Goal: Entertainment & Leisure: Consume media (video, audio)

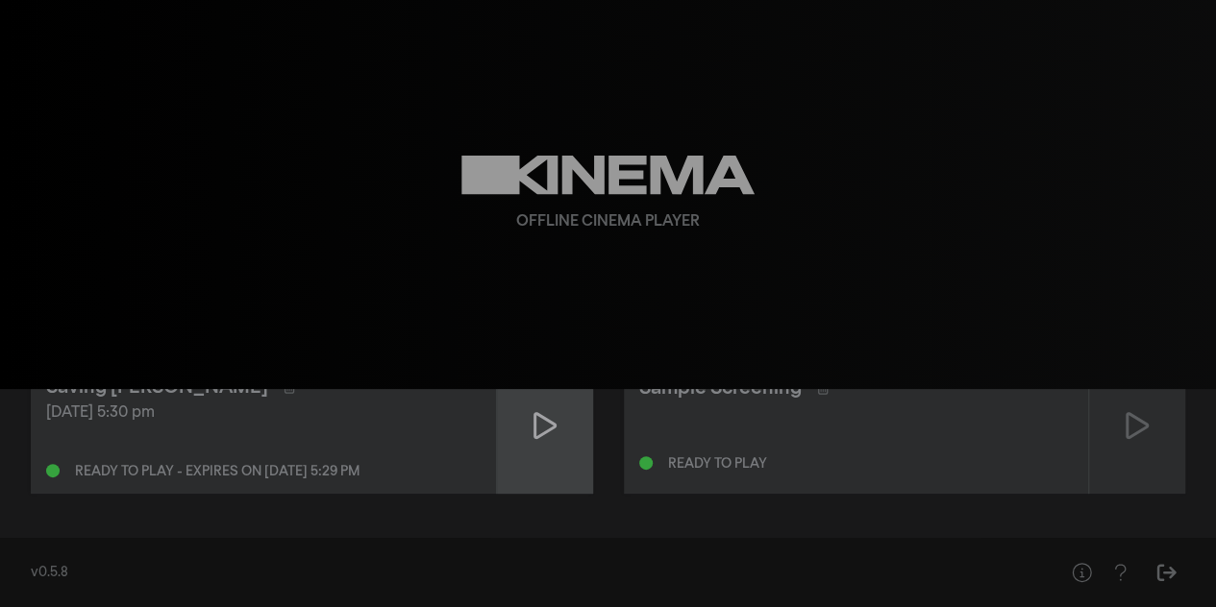
click at [534, 421] on icon at bounding box center [544, 425] width 23 height 27
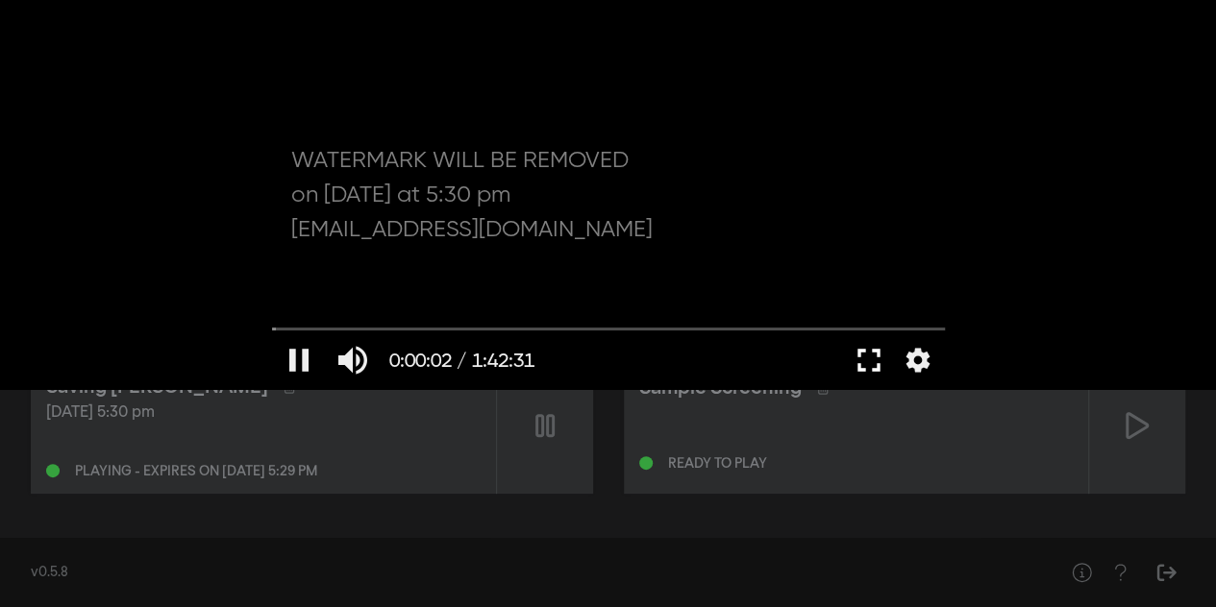
click at [867, 359] on button "fullscreen" at bounding box center [869, 361] width 54 height 58
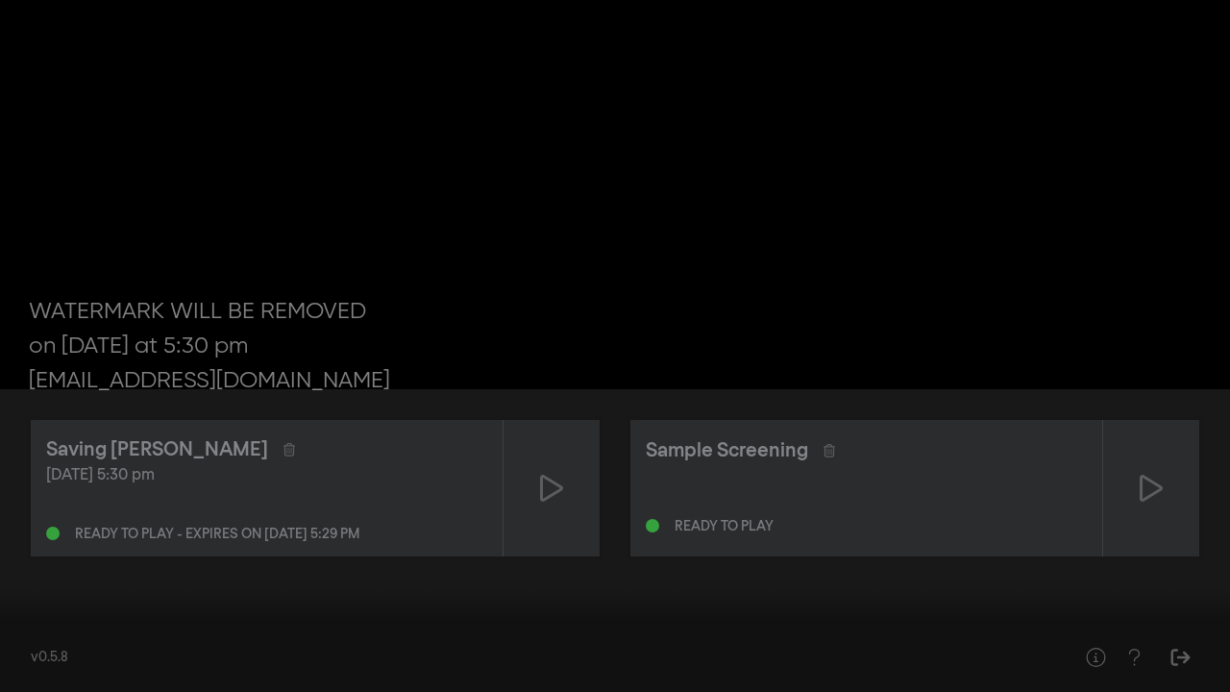
click at [585, 606] on input "Seek" at bounding box center [615, 632] width 1211 height 12
click at [872, 606] on input "Seek" at bounding box center [615, 632] width 1211 height 12
click at [1057, 606] on input "Seek" at bounding box center [615, 632] width 1211 height 12
click at [1173, 606] on input "Seek" at bounding box center [615, 632] width 1211 height 12
click at [1206, 606] on input "Seek" at bounding box center [615, 632] width 1211 height 12
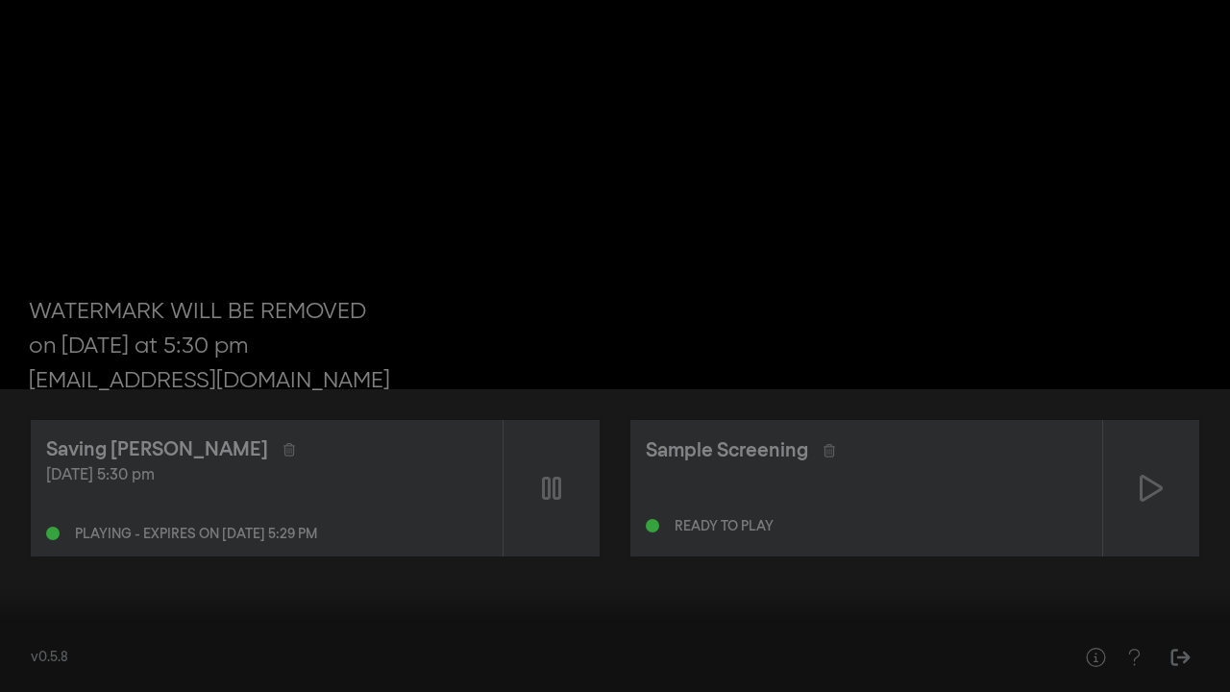
click at [445, 606] on input "Seek" at bounding box center [615, 632] width 1211 height 12
drag, startPoint x: 442, startPoint y: 627, endPoint x: 0, endPoint y: 588, distance: 443.7
click at [10, 606] on input "Seek" at bounding box center [615, 632] width 1211 height 12
click at [22, 606] on button "pause" at bounding box center [37, 663] width 54 height 58
type input "2.020757"
